Goal: Information Seeking & Learning: Learn about a topic

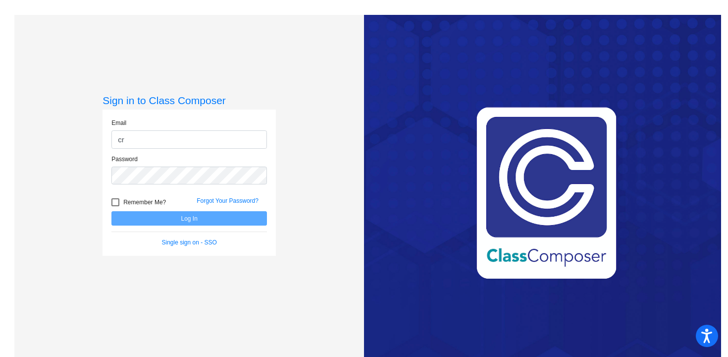
type input "[EMAIL_ADDRESS][DOMAIN_NAME]"
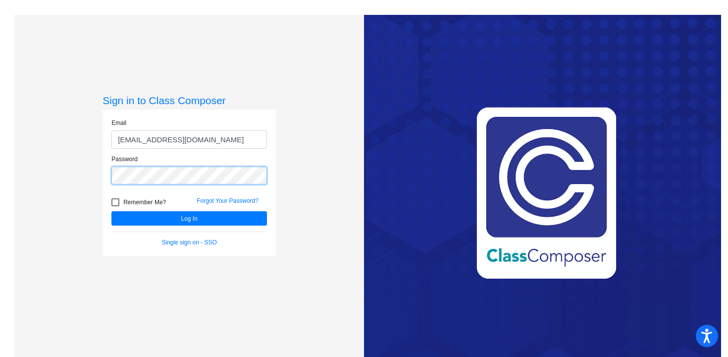
click at [111, 211] on button "Log In" at bounding box center [189, 218] width 156 height 14
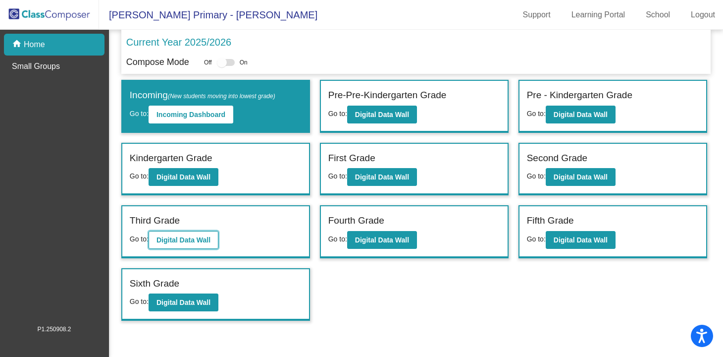
click at [206, 239] on b "Digital Data Wall" at bounding box center [184, 240] width 54 height 8
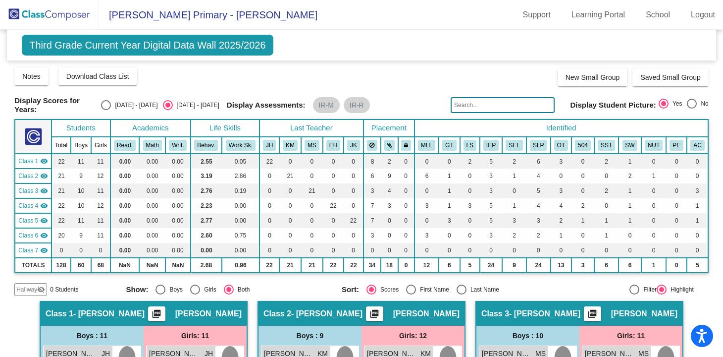
click at [111, 105] on div "Select an option" at bounding box center [106, 105] width 10 height 10
click at [106, 110] on input "[DATE] - [DATE]" at bounding box center [106, 110] width 0 height 0
radio input "true"
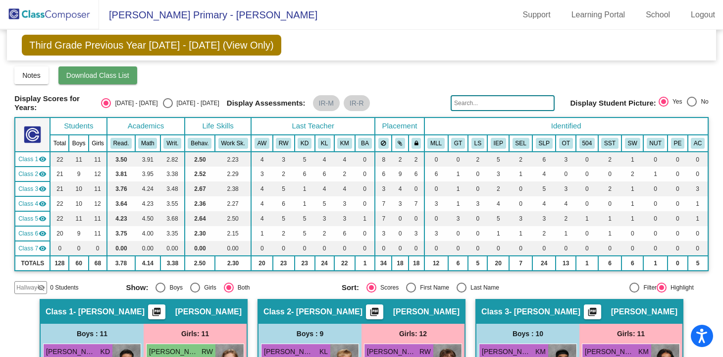
click at [117, 72] on span "Download Class List" at bounding box center [97, 75] width 63 height 8
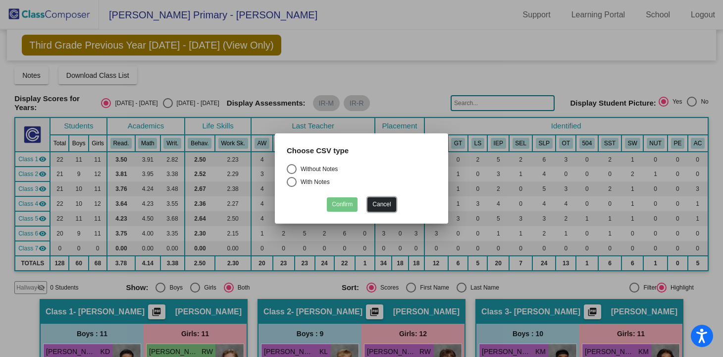
click at [379, 203] on button "Cancel" at bounding box center [382, 204] width 28 height 14
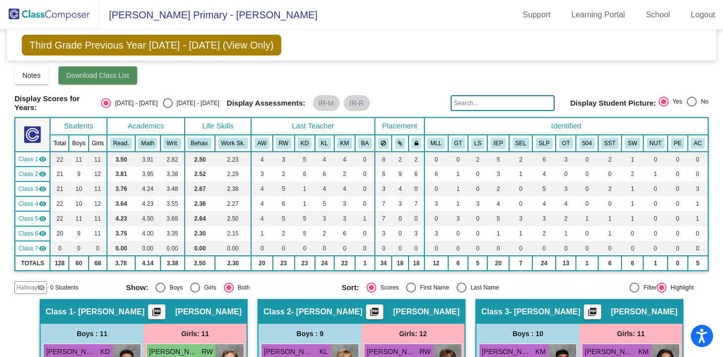
click at [79, 73] on span "Download Class List" at bounding box center [97, 75] width 63 height 8
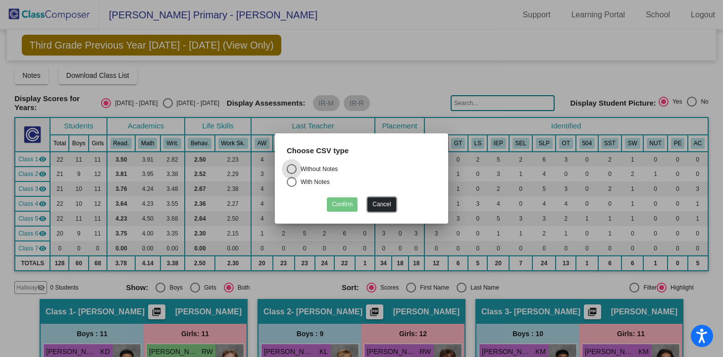
click at [378, 201] on button "Cancel" at bounding box center [382, 204] width 28 height 14
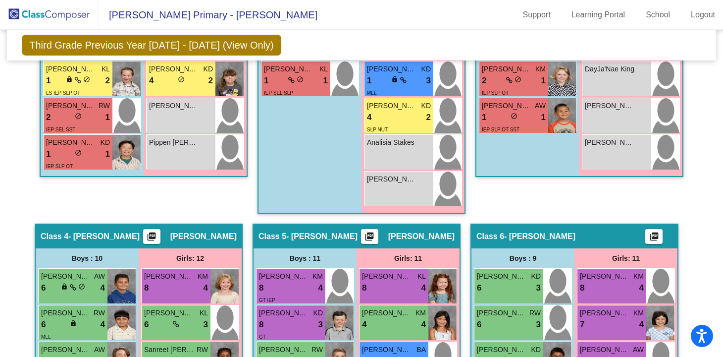
scroll to position [570, 0]
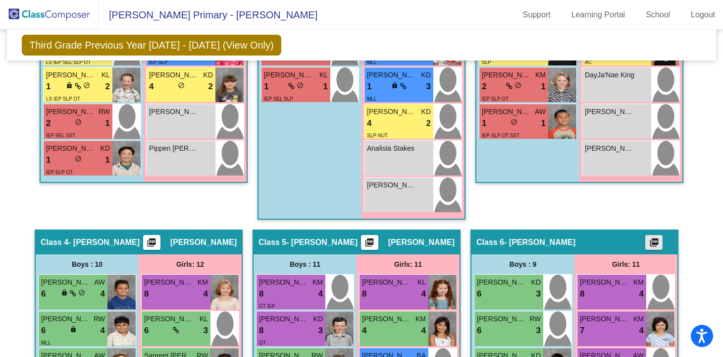
click at [654, 241] on mat-icon "picture_as_pdf" at bounding box center [655, 244] width 12 height 14
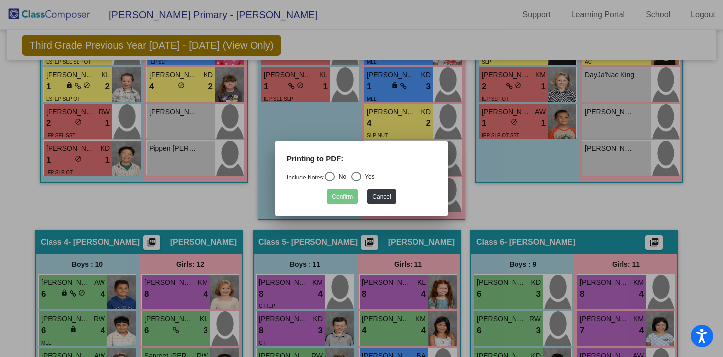
click at [334, 178] on div "Select an option" at bounding box center [330, 176] width 10 height 10
click at [330, 181] on input "No" at bounding box center [329, 181] width 0 height 0
radio input "true"
click at [347, 197] on button "Confirm" at bounding box center [342, 196] width 31 height 14
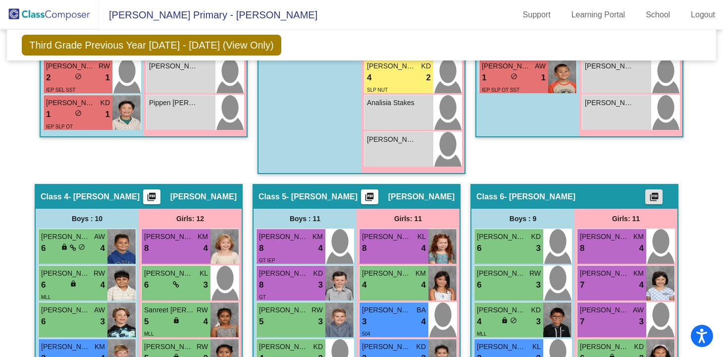
scroll to position [637, 0]
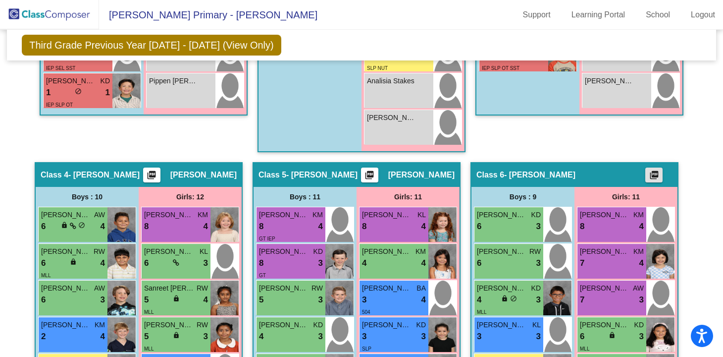
click at [649, 172] on mat-icon "picture_as_pdf" at bounding box center [655, 177] width 12 height 14
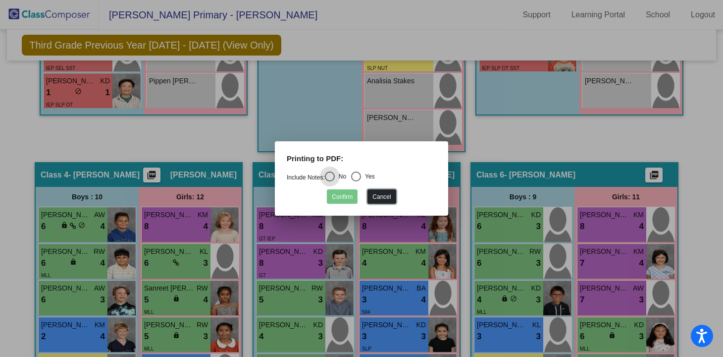
click at [381, 195] on button "Cancel" at bounding box center [382, 196] width 28 height 14
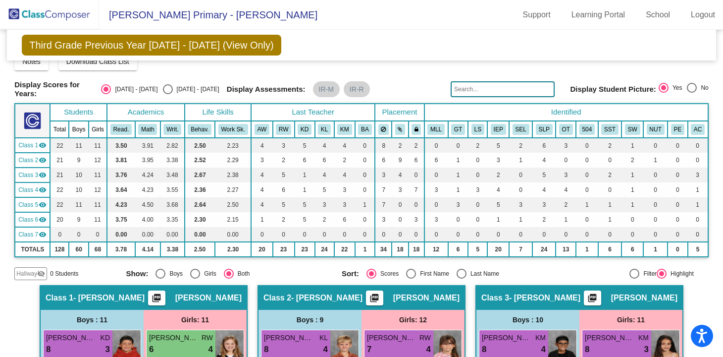
scroll to position [0, 0]
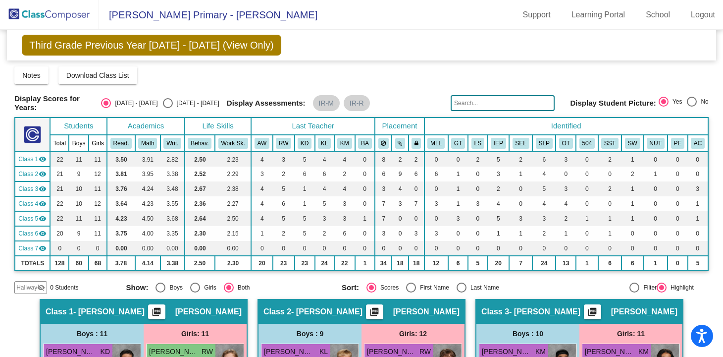
click at [230, 48] on span "Third Grade Previous Year [DATE] - [DATE] (View Only)" at bounding box center [152, 45] width 260 height 21
click at [52, 11] on img at bounding box center [49, 14] width 99 height 29
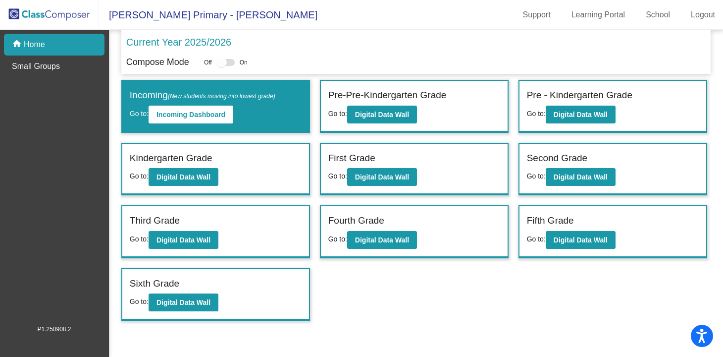
click at [241, 231] on div "Third Grade Go to: Digital Data Wall" at bounding box center [215, 231] width 187 height 51
click at [208, 239] on b "Digital Data Wall" at bounding box center [184, 240] width 54 height 8
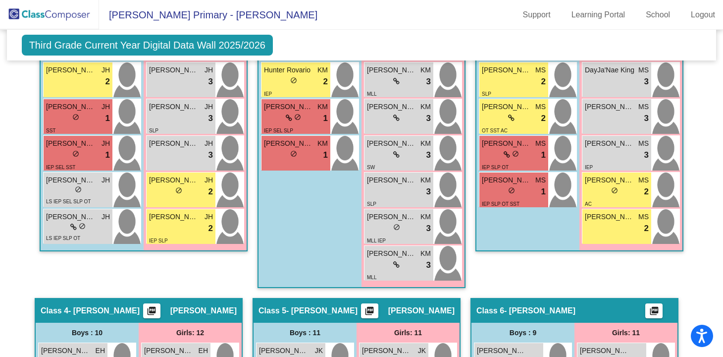
scroll to position [518, 0]
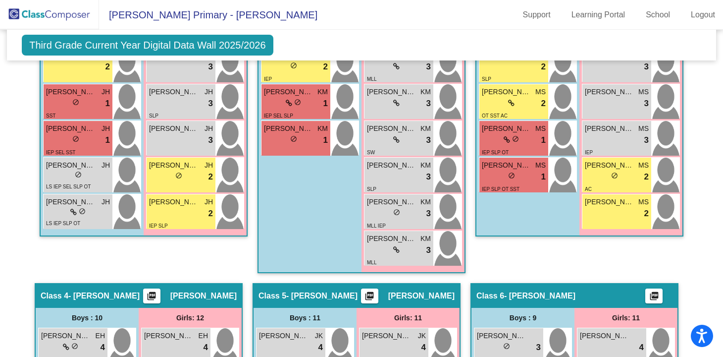
click at [656, 291] on mat-icon "picture_as_pdf" at bounding box center [655, 298] width 12 height 14
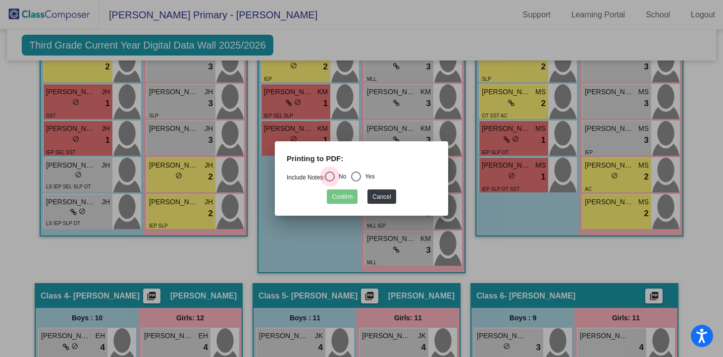
click at [332, 176] on div "Select an option" at bounding box center [330, 176] width 10 height 10
click at [330, 181] on input "No" at bounding box center [329, 181] width 0 height 0
radio input "true"
click at [344, 198] on button "Confirm" at bounding box center [342, 196] width 31 height 14
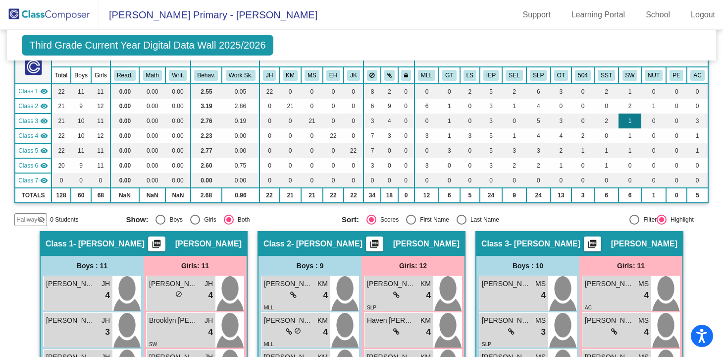
scroll to position [0, 0]
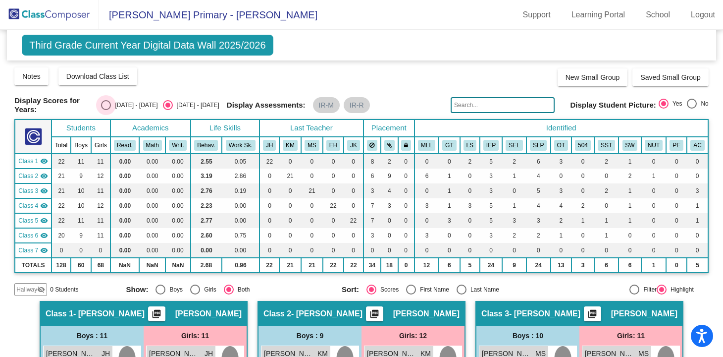
click at [111, 105] on div "Select an option" at bounding box center [106, 105] width 10 height 10
click at [106, 110] on input "[DATE] - [DATE]" at bounding box center [106, 110] width 0 height 0
radio input "true"
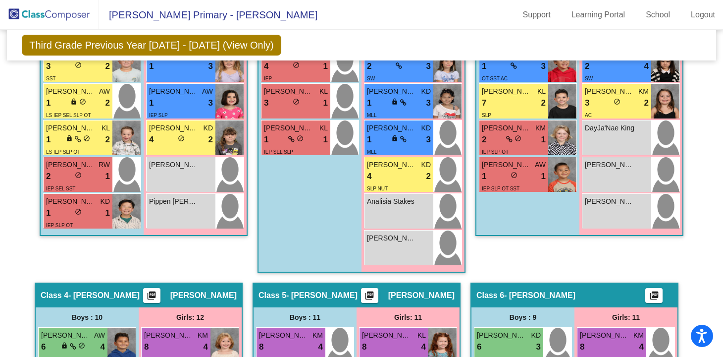
scroll to position [499, 0]
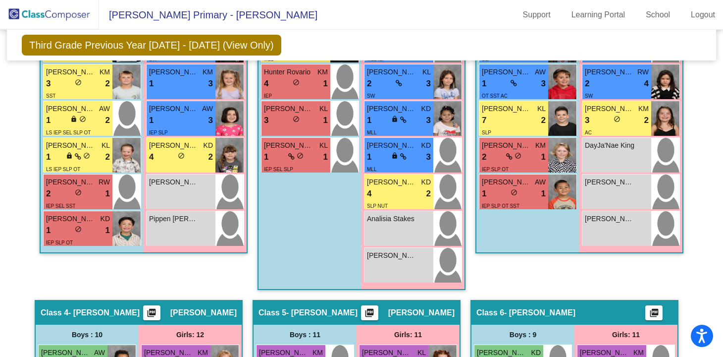
click at [145, 15] on span "[PERSON_NAME] Primary - [PERSON_NAME]" at bounding box center [208, 15] width 219 height 16
click at [56, 16] on img at bounding box center [49, 14] width 99 height 29
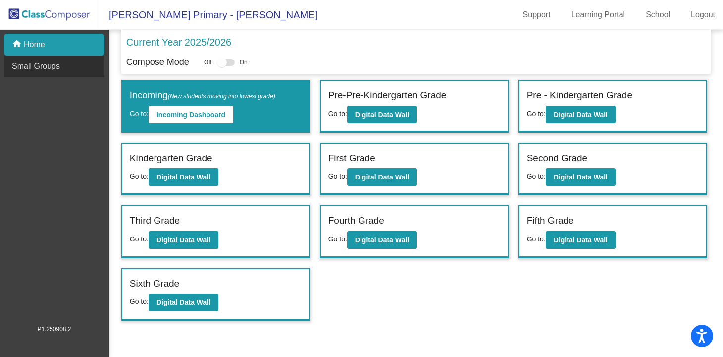
click at [49, 67] on p "Small Groups" at bounding box center [36, 66] width 48 height 12
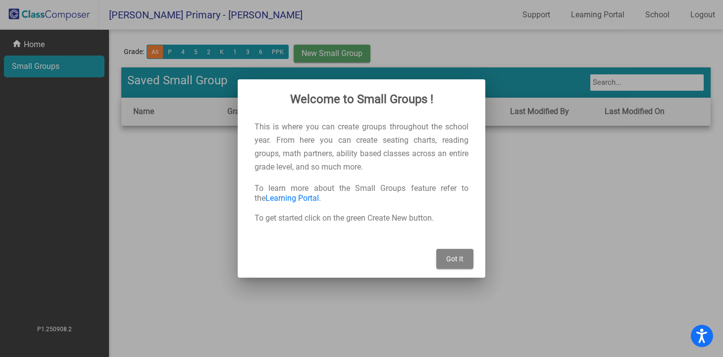
click at [460, 260] on span "Got It" at bounding box center [454, 259] width 17 height 8
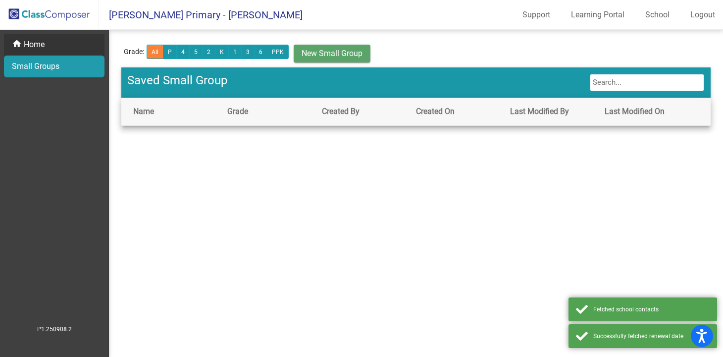
click at [41, 48] on p "Home" at bounding box center [34, 45] width 21 height 12
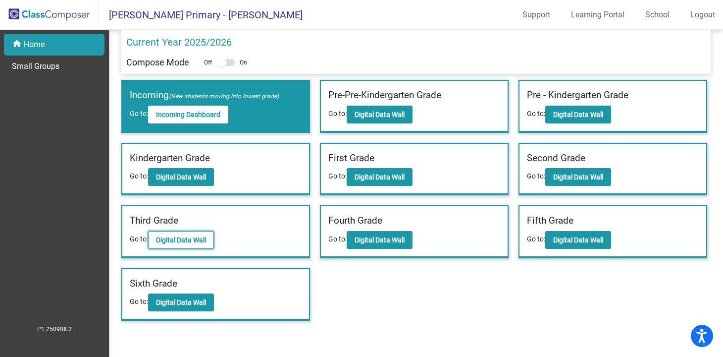
click at [168, 239] on b "Digital Data Wall" at bounding box center [181, 240] width 50 height 8
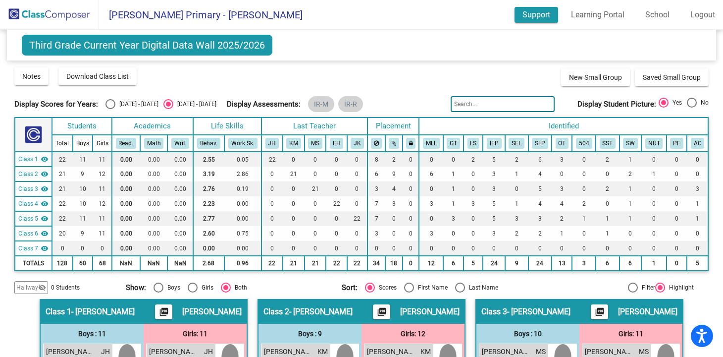
click at [537, 13] on link "Support" at bounding box center [537, 15] width 44 height 16
click at [107, 107] on div "Select an option" at bounding box center [111, 104] width 10 height 10
click at [110, 109] on input "[DATE] - [DATE]" at bounding box center [110, 109] width 0 height 0
radio input "true"
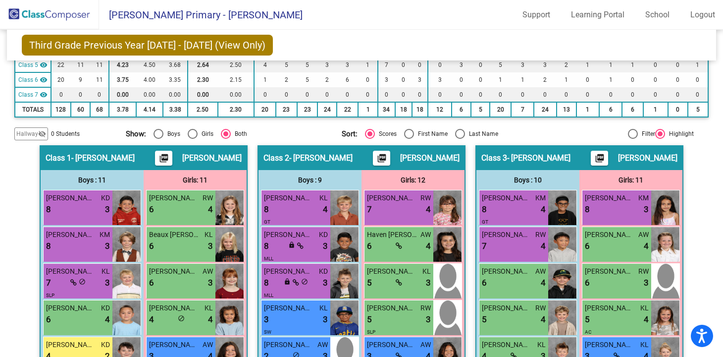
scroll to position [155, 0]
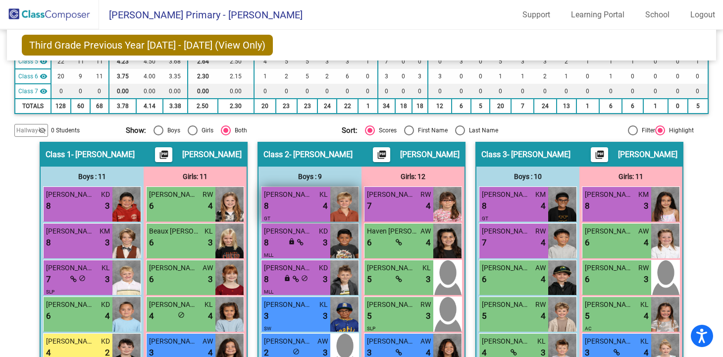
click at [297, 213] on div "GT" at bounding box center [296, 218] width 64 height 10
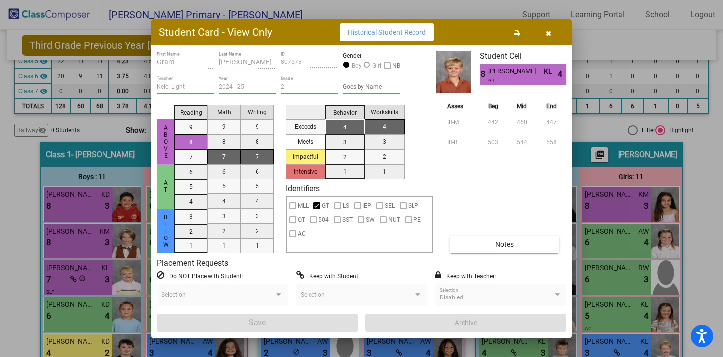
click at [550, 30] on icon "button" at bounding box center [548, 33] width 5 height 7
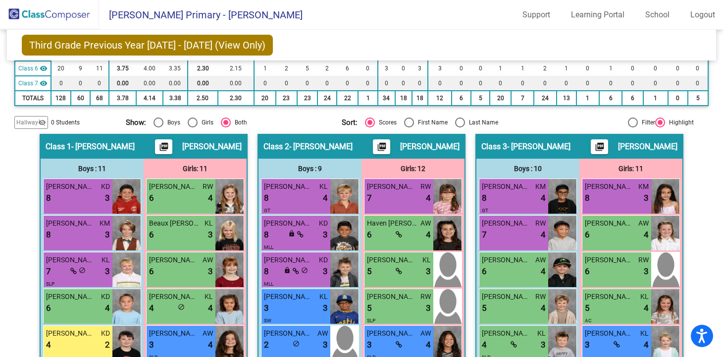
scroll to position [0, 0]
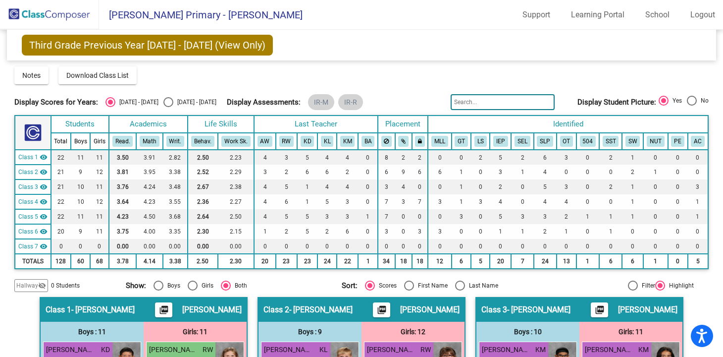
click at [385, 94] on div "Display Assessments: IR-M IR-R" at bounding box center [335, 102] width 217 height 16
